Goal: Transaction & Acquisition: Purchase product/service

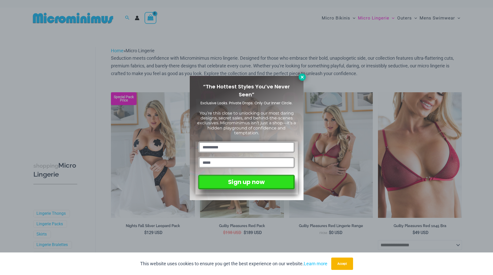
click at [301, 78] on icon at bounding box center [301, 77] width 3 height 3
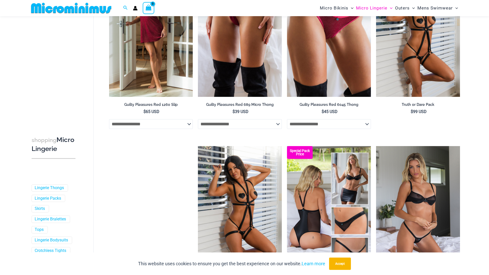
scroll to position [329, 0]
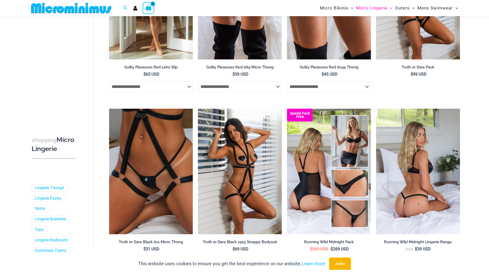
click at [423, 186] on img at bounding box center [418, 172] width 84 height 126
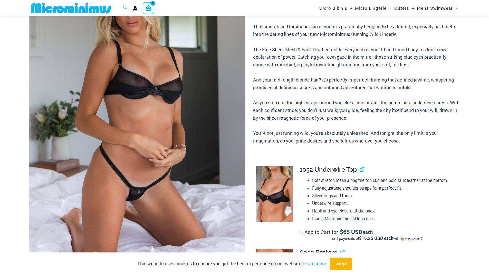
scroll to position [72, 0]
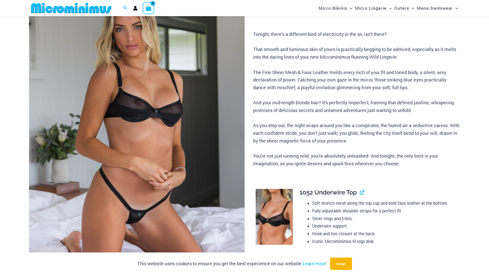
click at [272, 216] on img at bounding box center [274, 217] width 37 height 56
